Goal: Information Seeking & Learning: Get advice/opinions

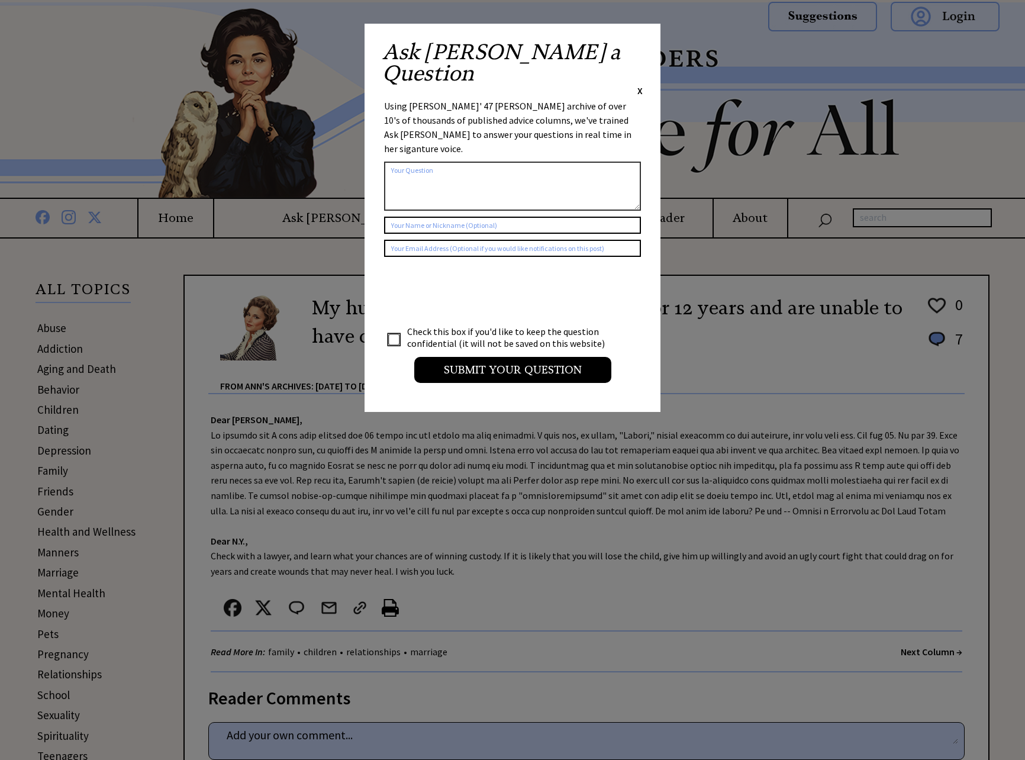
click at [639, 85] on span "X" at bounding box center [640, 91] width 5 height 12
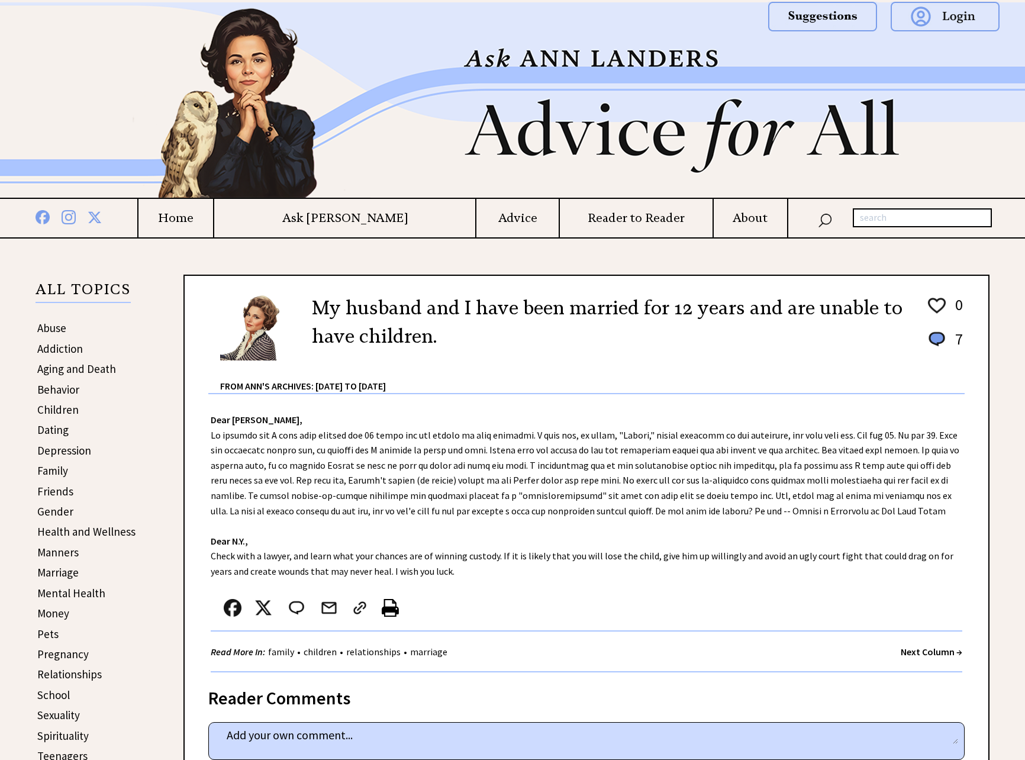
scroll to position [116, 0]
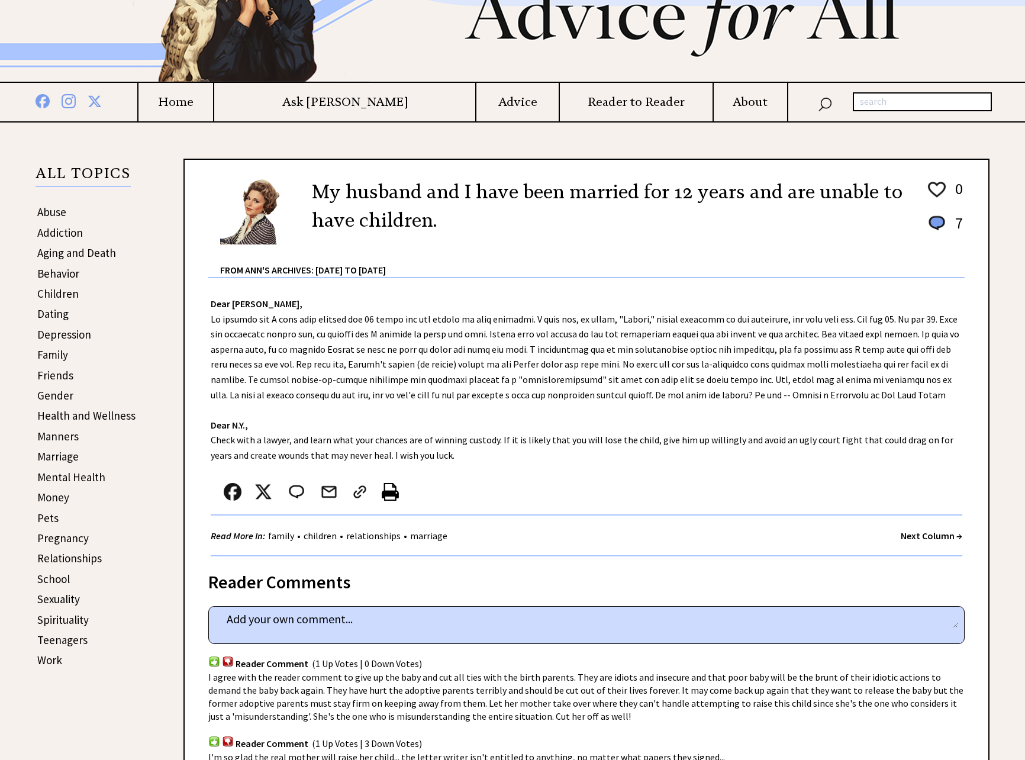
drag, startPoint x: 297, startPoint y: 370, endPoint x: 807, endPoint y: 378, distance: 509.7
click at [807, 378] on div "Dear [PERSON_NAME], Dear N.Y., Check with a lawyer, and learn what your chances…" at bounding box center [587, 417] width 804 height 278
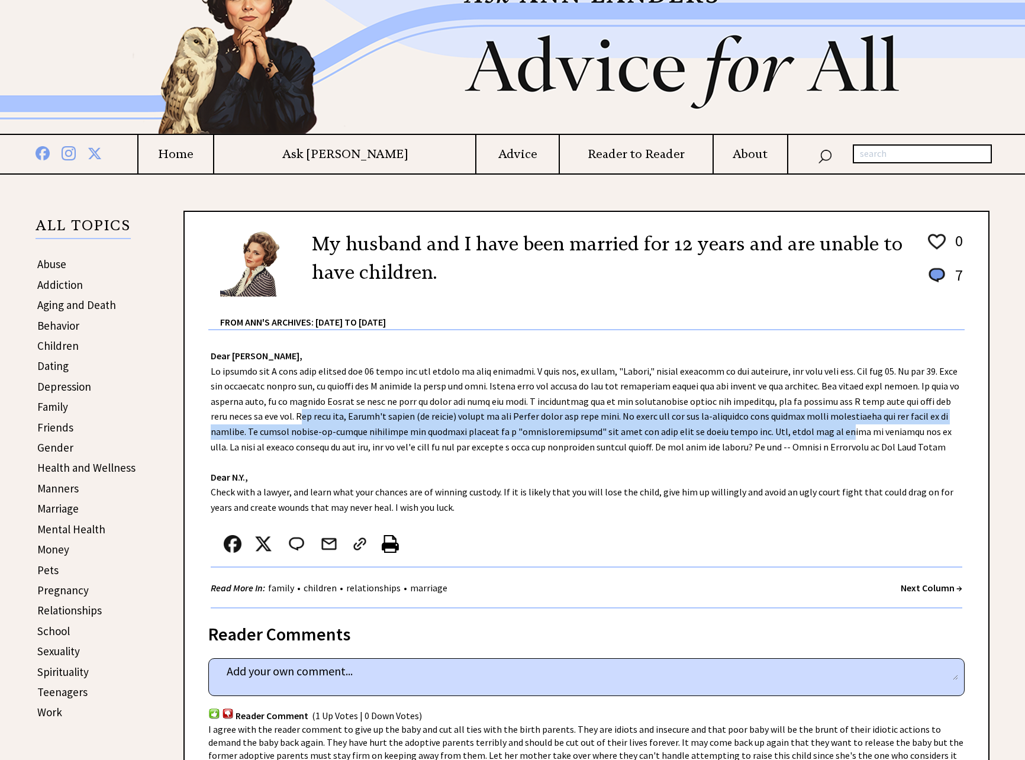
scroll to position [0, 0]
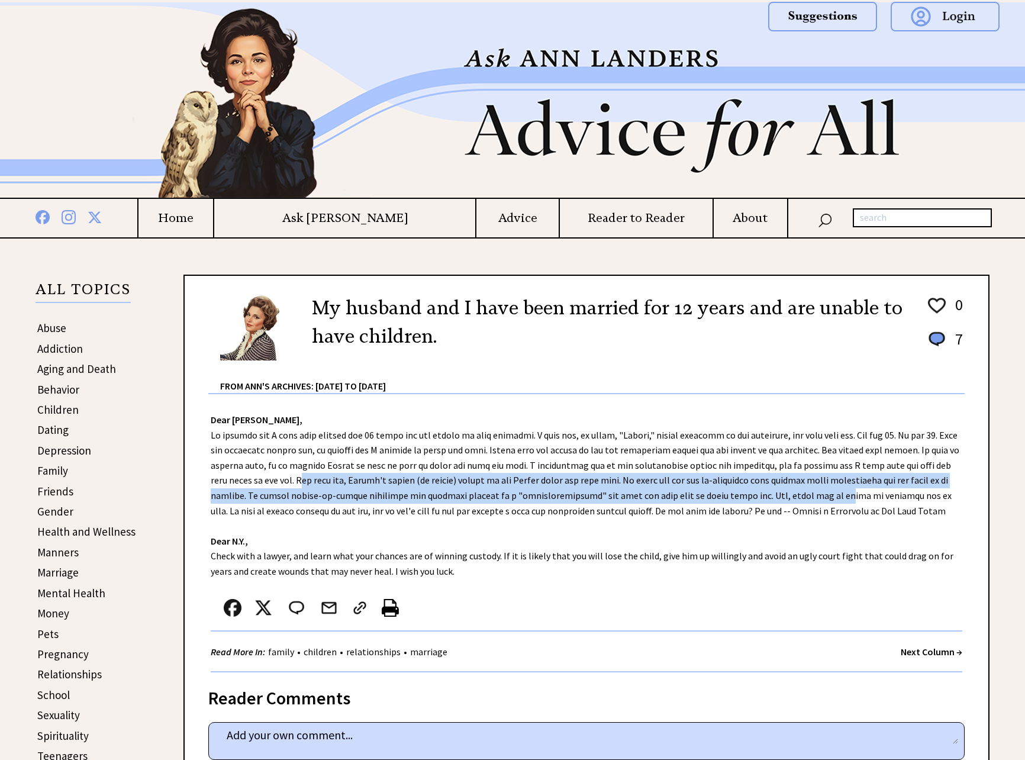
click at [597, 216] on h4 "Reader to Reader" at bounding box center [636, 218] width 153 height 15
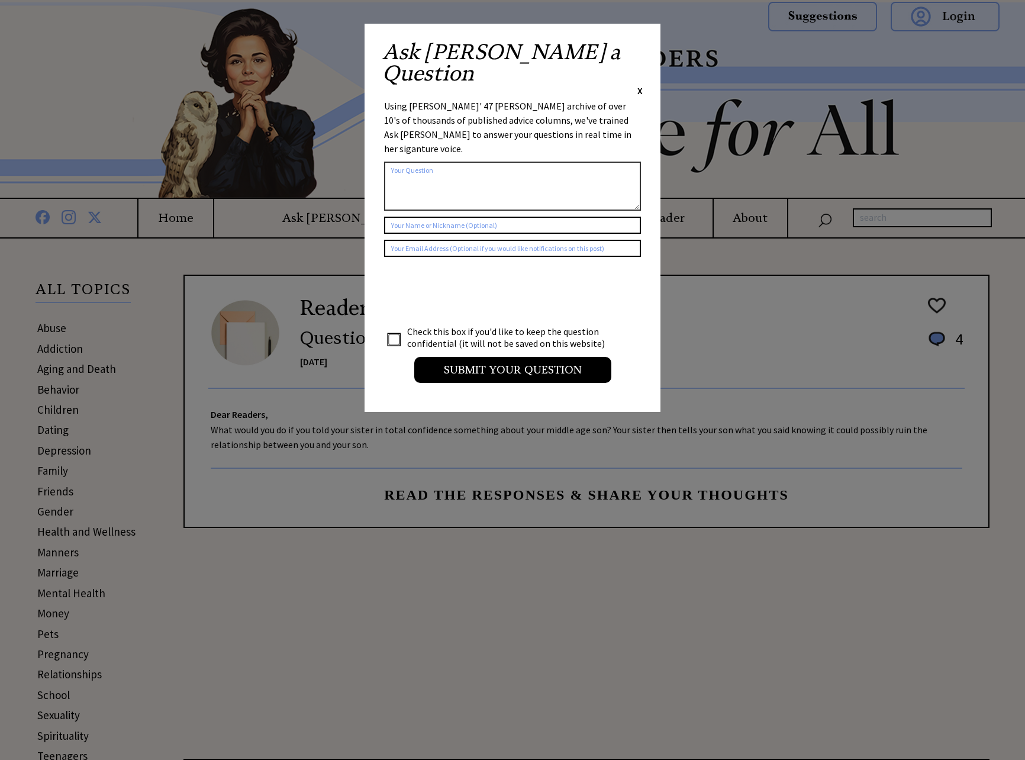
click at [640, 85] on span "X" at bounding box center [640, 91] width 5 height 12
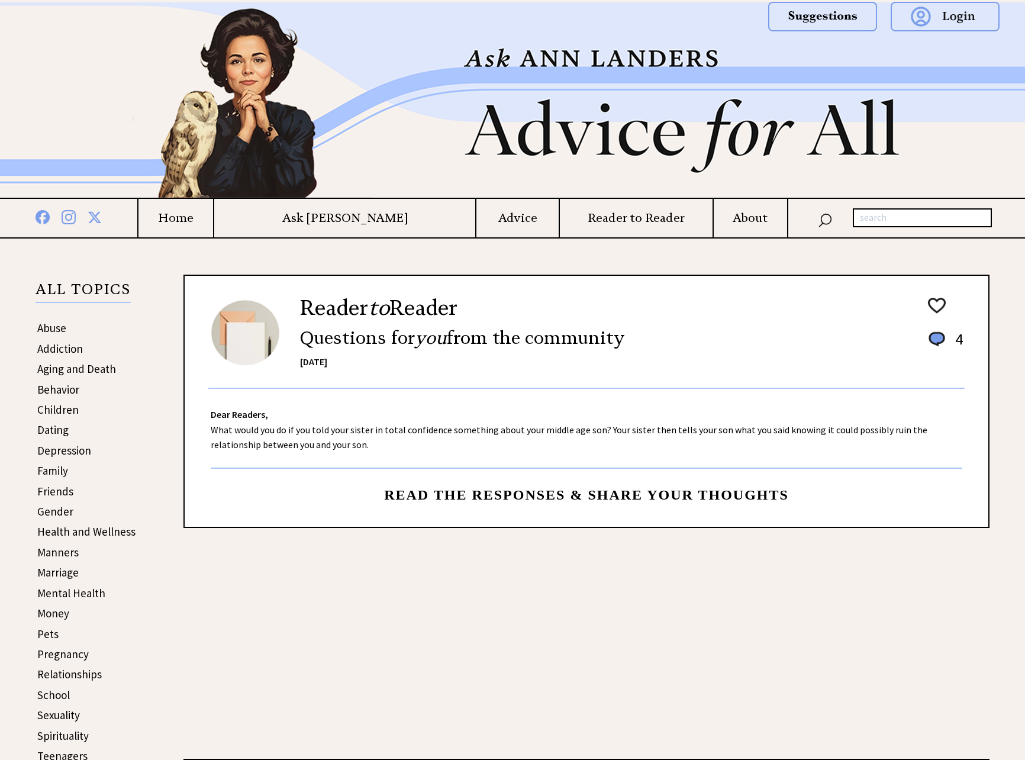
click at [640, 48] on img at bounding box center [512, 99] width 852 height 195
click at [360, 220] on h4 "Ask [PERSON_NAME]" at bounding box center [344, 218] width 261 height 15
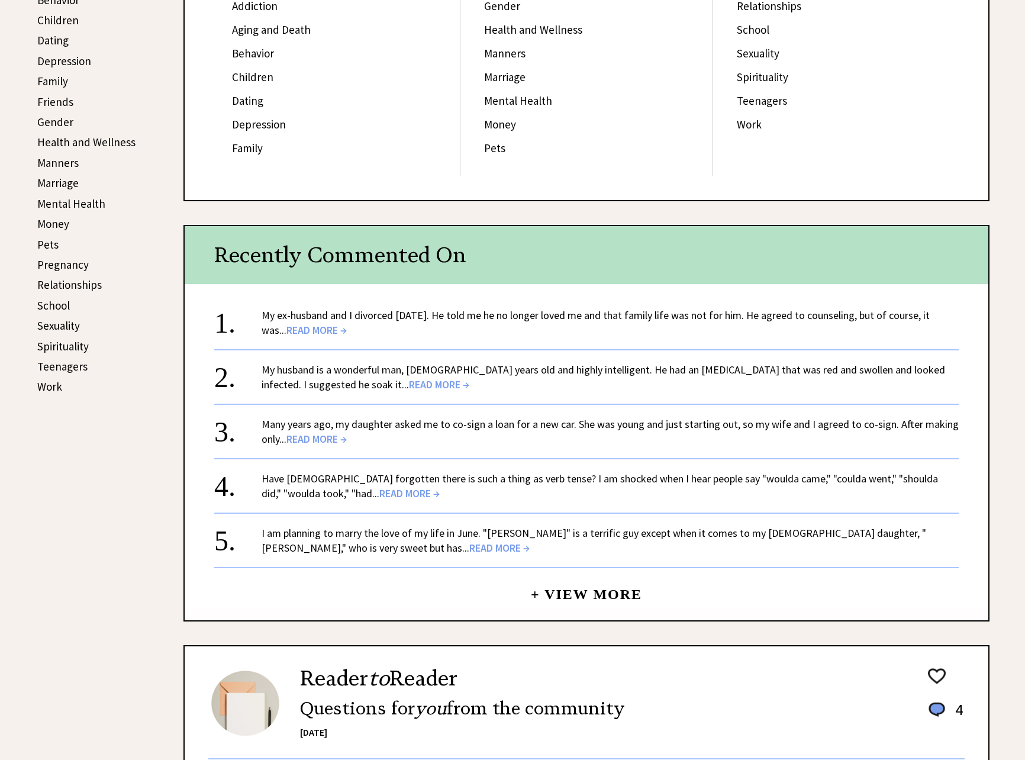
scroll to position [526, 0]
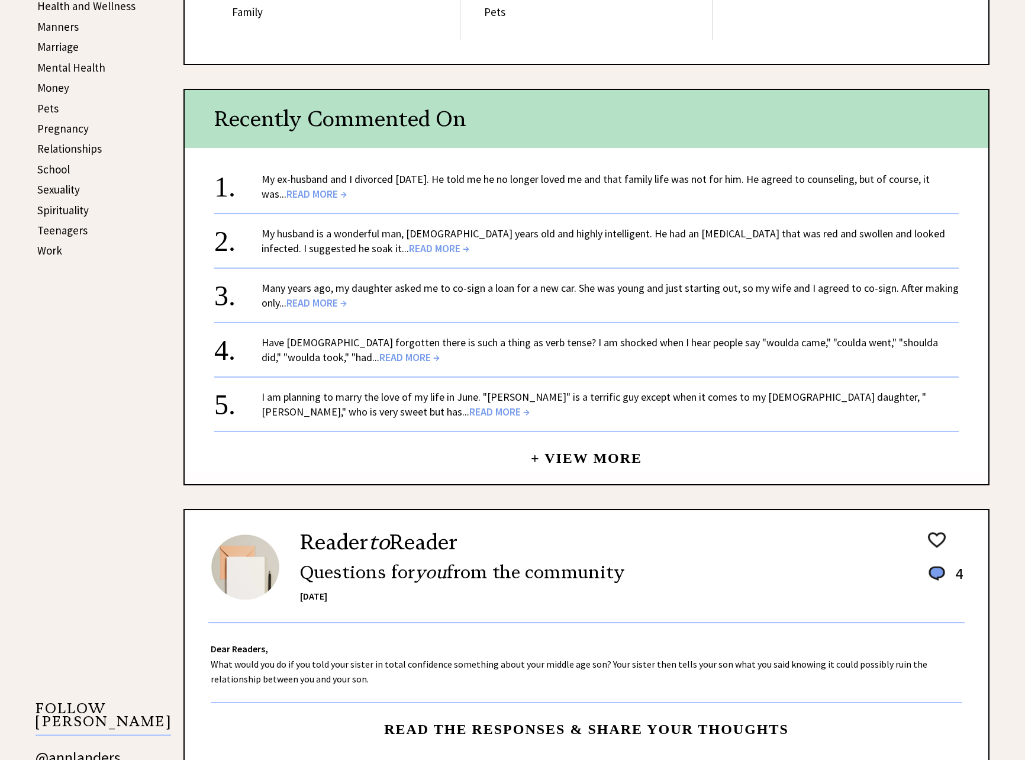
click at [495, 178] on link "My ex-husband and I divorced 18 years ago. He told me he no longer loved me and…" at bounding box center [596, 186] width 668 height 28
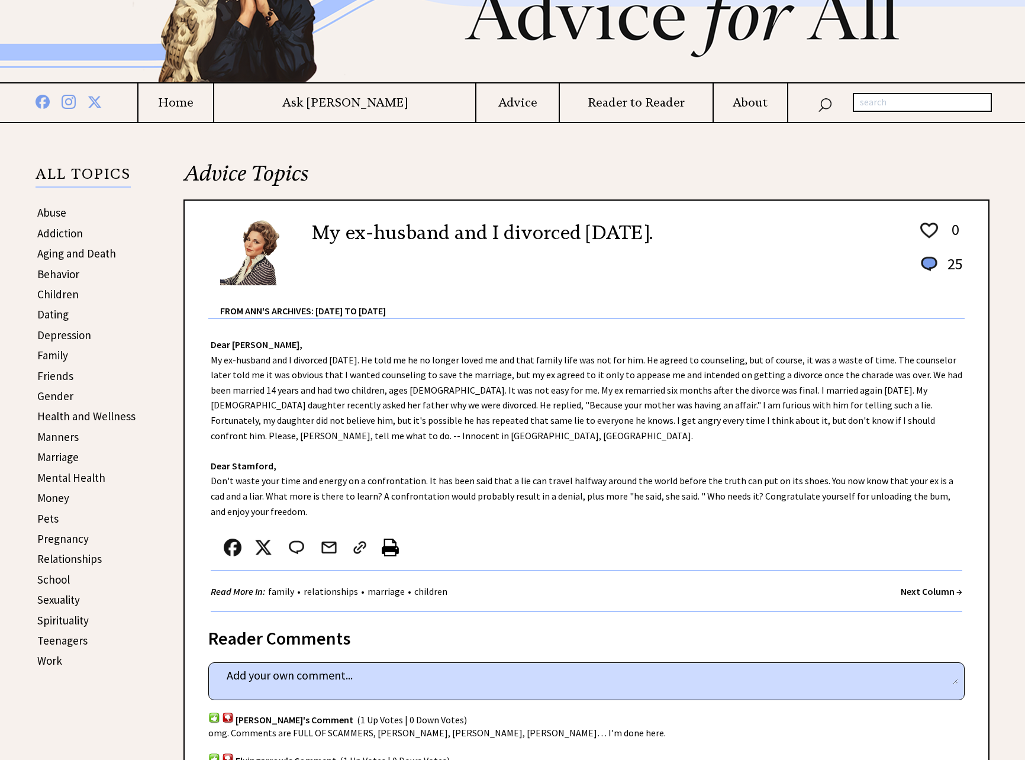
scroll to position [231, 0]
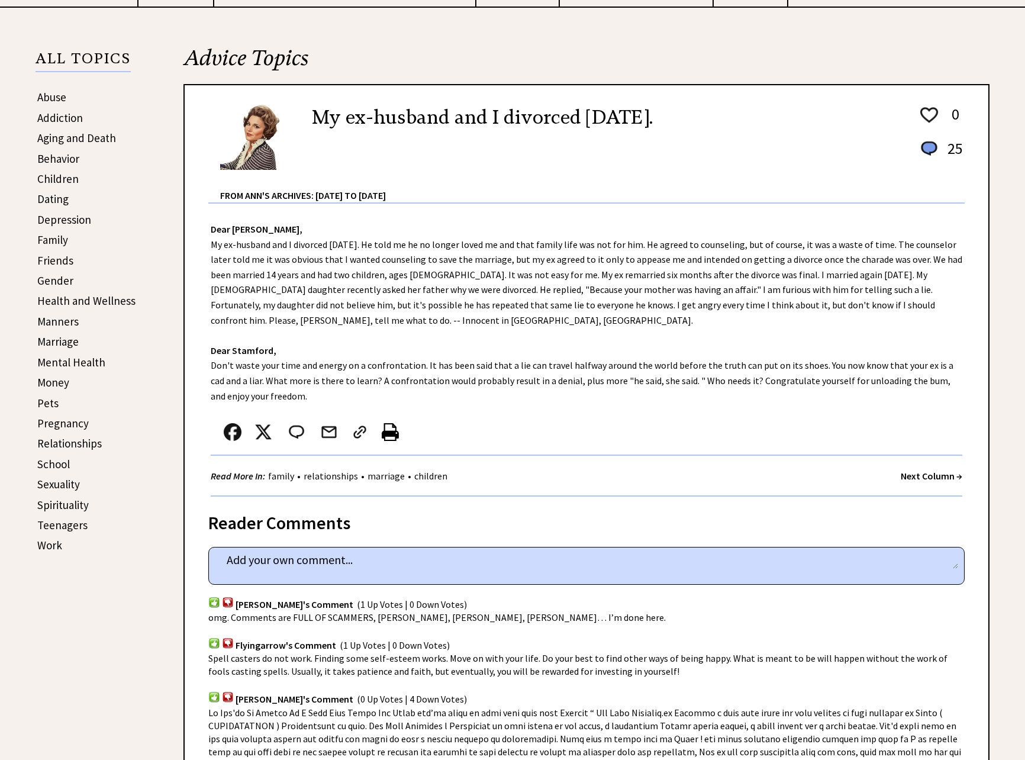
drag, startPoint x: 901, startPoint y: 246, endPoint x: 917, endPoint y: 306, distance: 61.9
click at [917, 306] on div "Dear Ann Landers, My ex-husband and I divorced 18 years ago. He told me he no l…" at bounding box center [587, 350] width 804 height 293
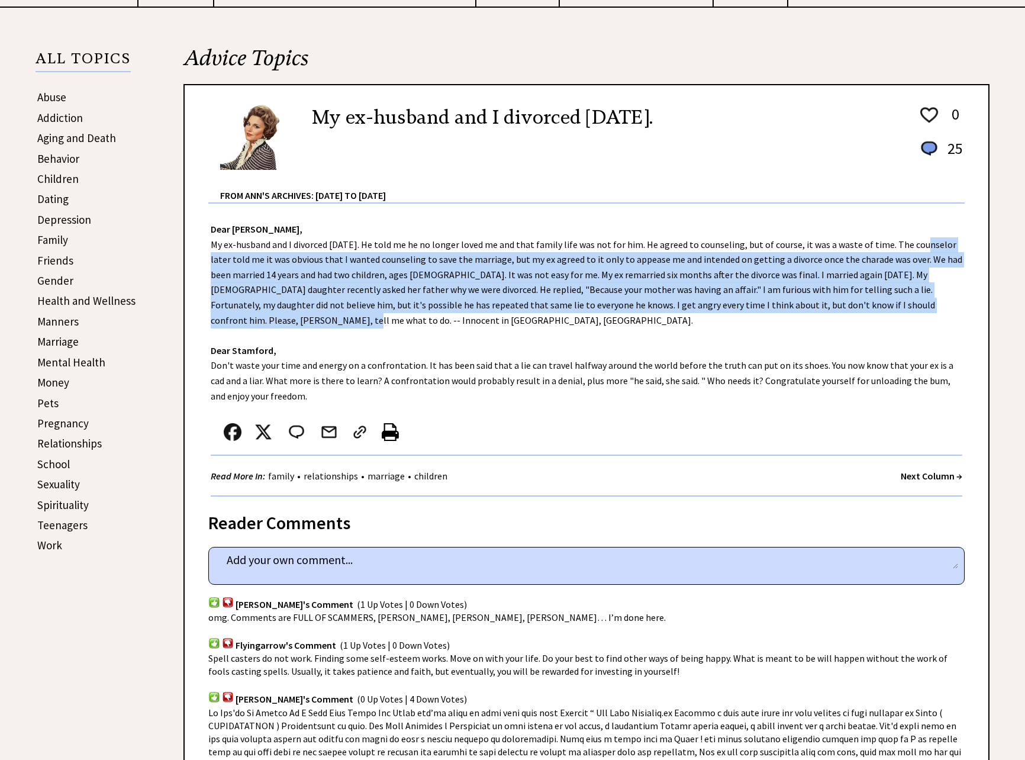
drag, startPoint x: 757, startPoint y: 266, endPoint x: 778, endPoint y: 269, distance: 20.9
click at [757, 265] on div "Dear Ann Landers, My ex-husband and I divorced 18 years ago. He told me he no l…" at bounding box center [587, 350] width 804 height 293
click at [817, 265] on div "Dear Ann Landers, My ex-husband and I divorced 18 years ago. He told me he no l…" at bounding box center [587, 350] width 804 height 293
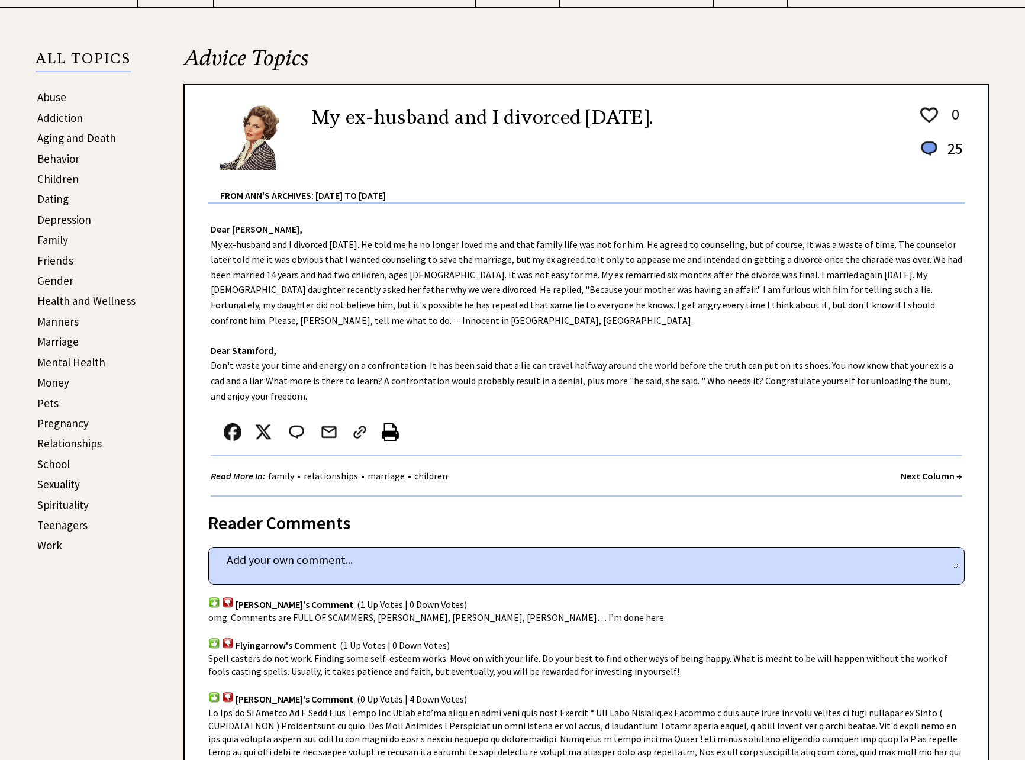
drag, startPoint x: 821, startPoint y: 261, endPoint x: 934, endPoint y: 276, distance: 114.0
click at [934, 276] on div "Dear Ann Landers, My ex-husband and I divorced 18 years ago. He told me he no l…" at bounding box center [587, 350] width 804 height 293
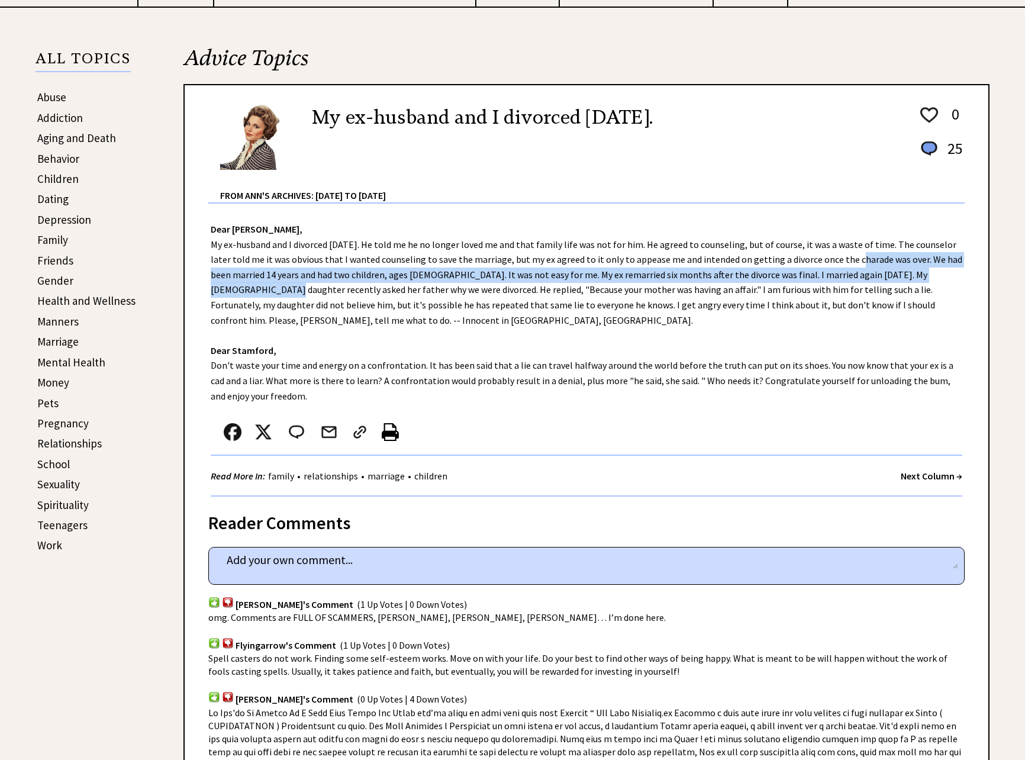
drag, startPoint x: 403, startPoint y: 291, endPoint x: 783, endPoint y: 303, distance: 379.6
click at [783, 303] on div "Dear Ann Landers, My ex-husband and I divorced 18 years ago. He told me he no l…" at bounding box center [587, 350] width 804 height 293
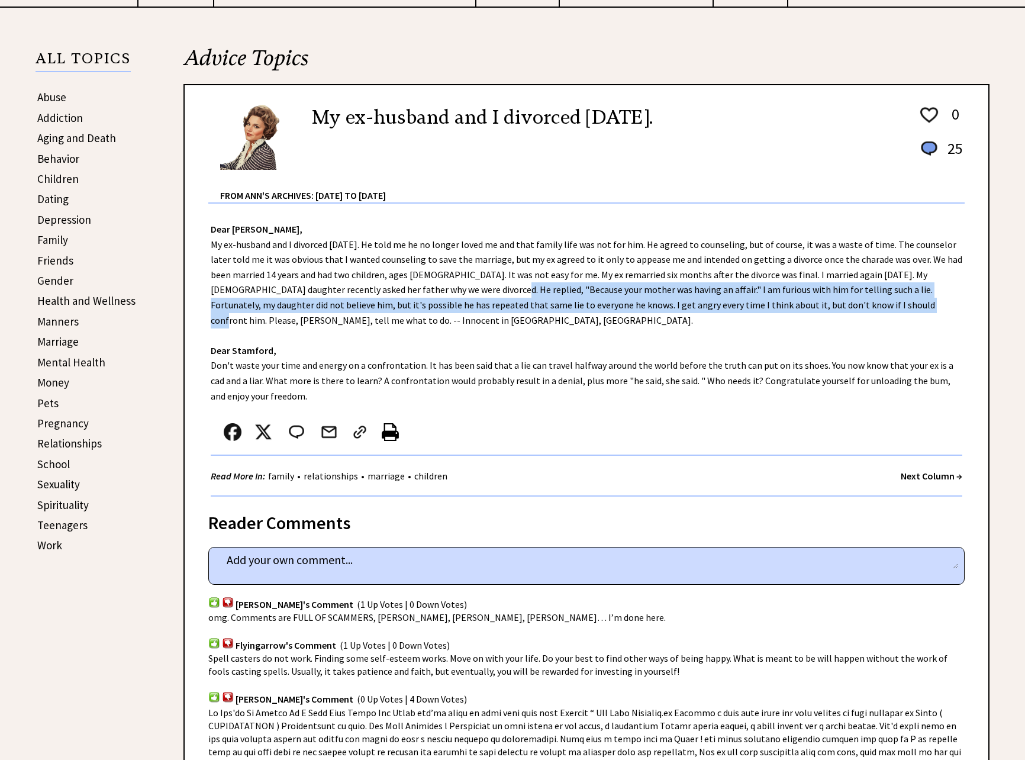
drag, startPoint x: 807, startPoint y: 307, endPoint x: 833, endPoint y: 326, distance: 31.7
click at [833, 326] on div "Dear Ann Landers, My ex-husband and I divorced 18 years ago. He told me he no l…" at bounding box center [587, 350] width 804 height 293
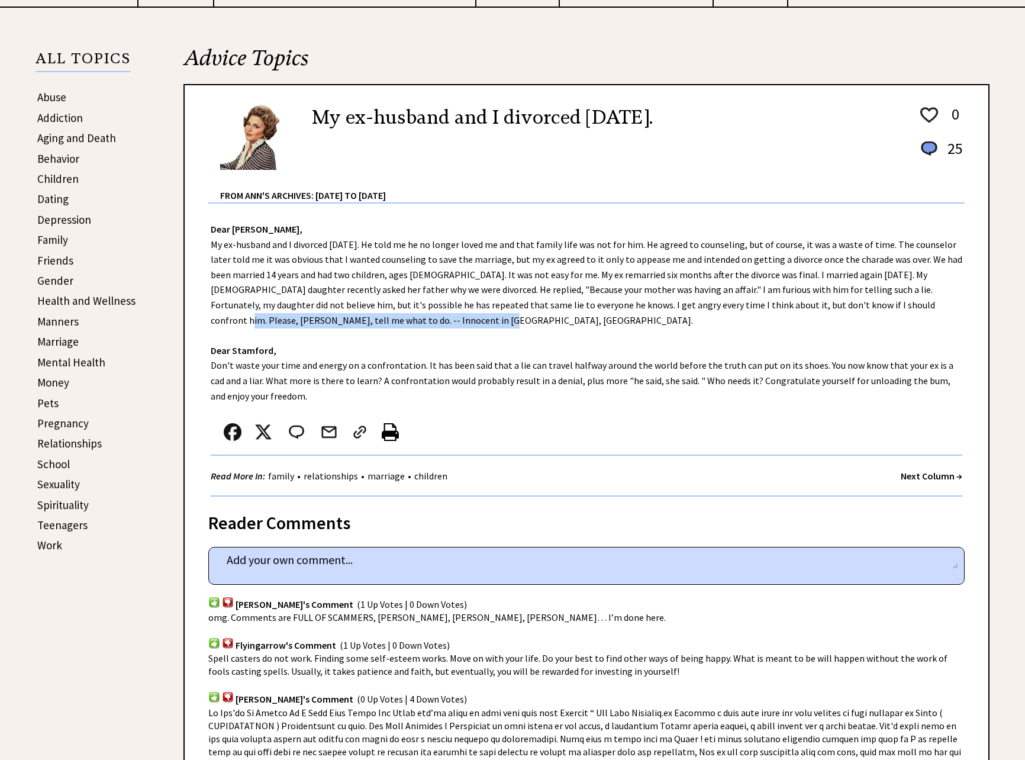
drag, startPoint x: 438, startPoint y: 366, endPoint x: 806, endPoint y: 366, distance: 367.6
click at [806, 366] on div "Dear Ann Landers, My ex-husband and I divorced 18 years ago. He told me he no l…" at bounding box center [587, 350] width 804 height 293
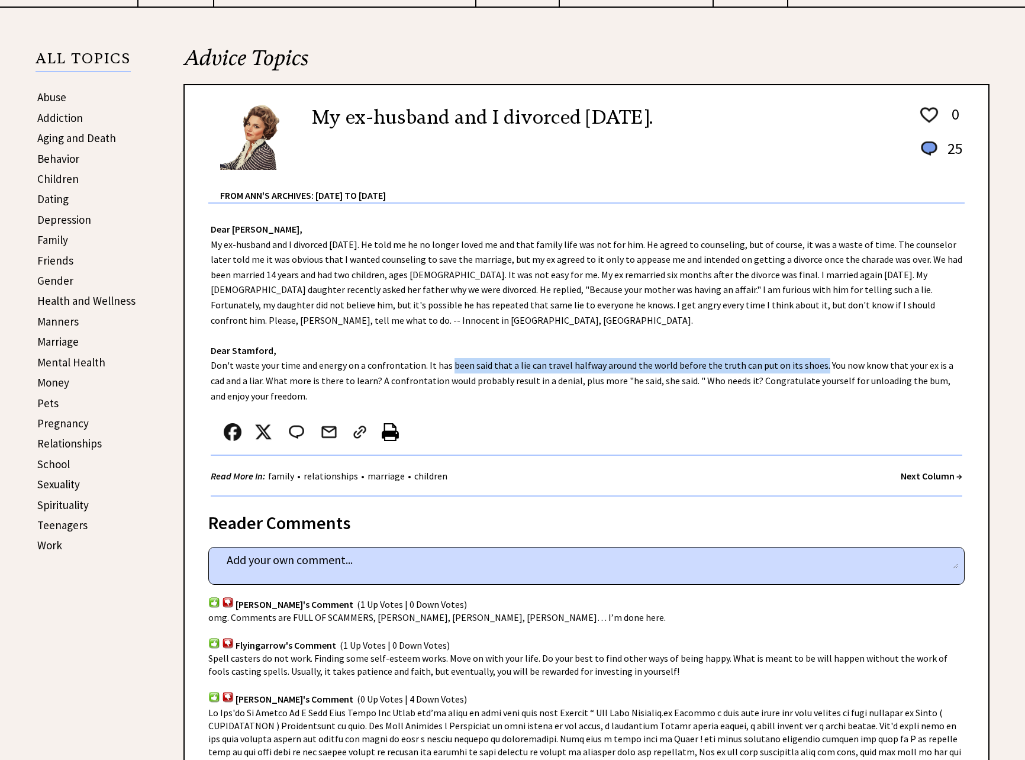
drag, startPoint x: 256, startPoint y: 379, endPoint x: 364, endPoint y: 389, distance: 108.7
click at [364, 389] on div "Dear Ann Landers, My ex-husband and I divorced 18 years ago. He told me he no l…" at bounding box center [587, 350] width 804 height 293
drag, startPoint x: 437, startPoint y: 368, endPoint x: 683, endPoint y: 378, distance: 245.3
click at [683, 378] on div "Dear Ann Landers, My ex-husband and I divorced 18 years ago. He told me he no l…" at bounding box center [587, 350] width 804 height 293
